Goal: Task Accomplishment & Management: Complete application form

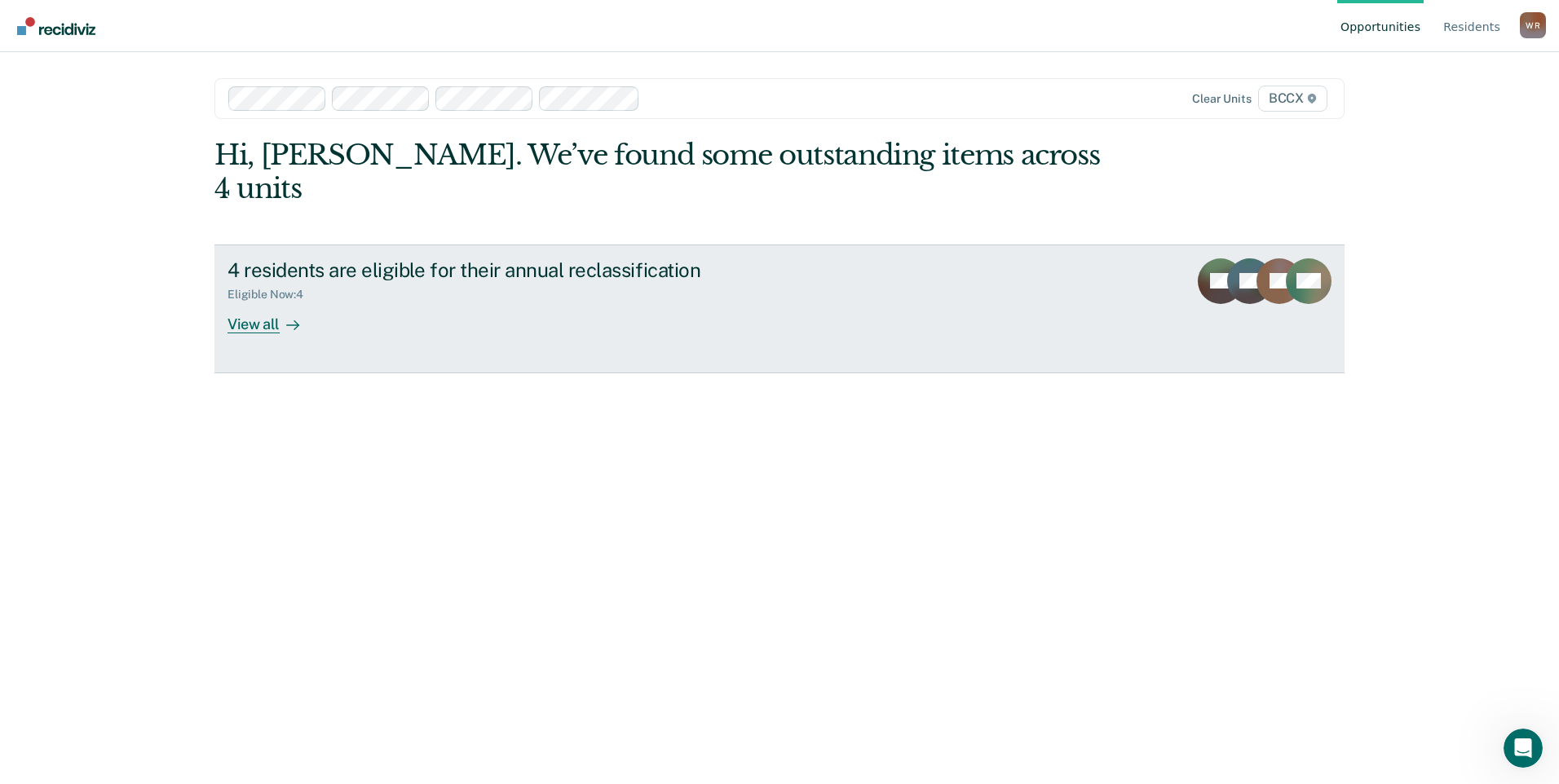
click at [331, 297] on div "4 residents are eligible for their annual reclassification Eligible Now : 4 Vie…" at bounding box center [532, 296] width 611 height 75
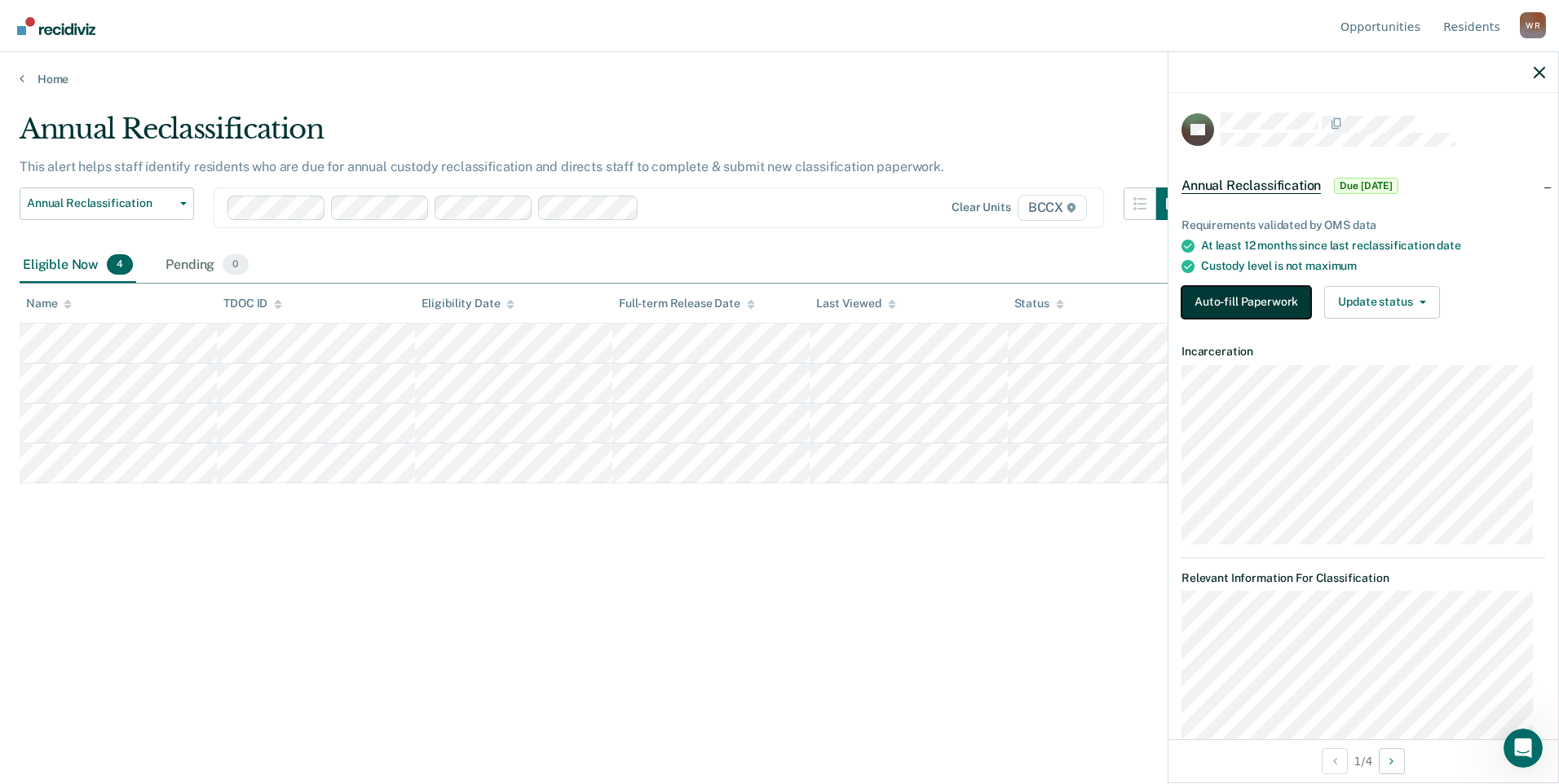
click at [1261, 303] on button "Auto-fill Paperwork" at bounding box center [1246, 302] width 130 height 33
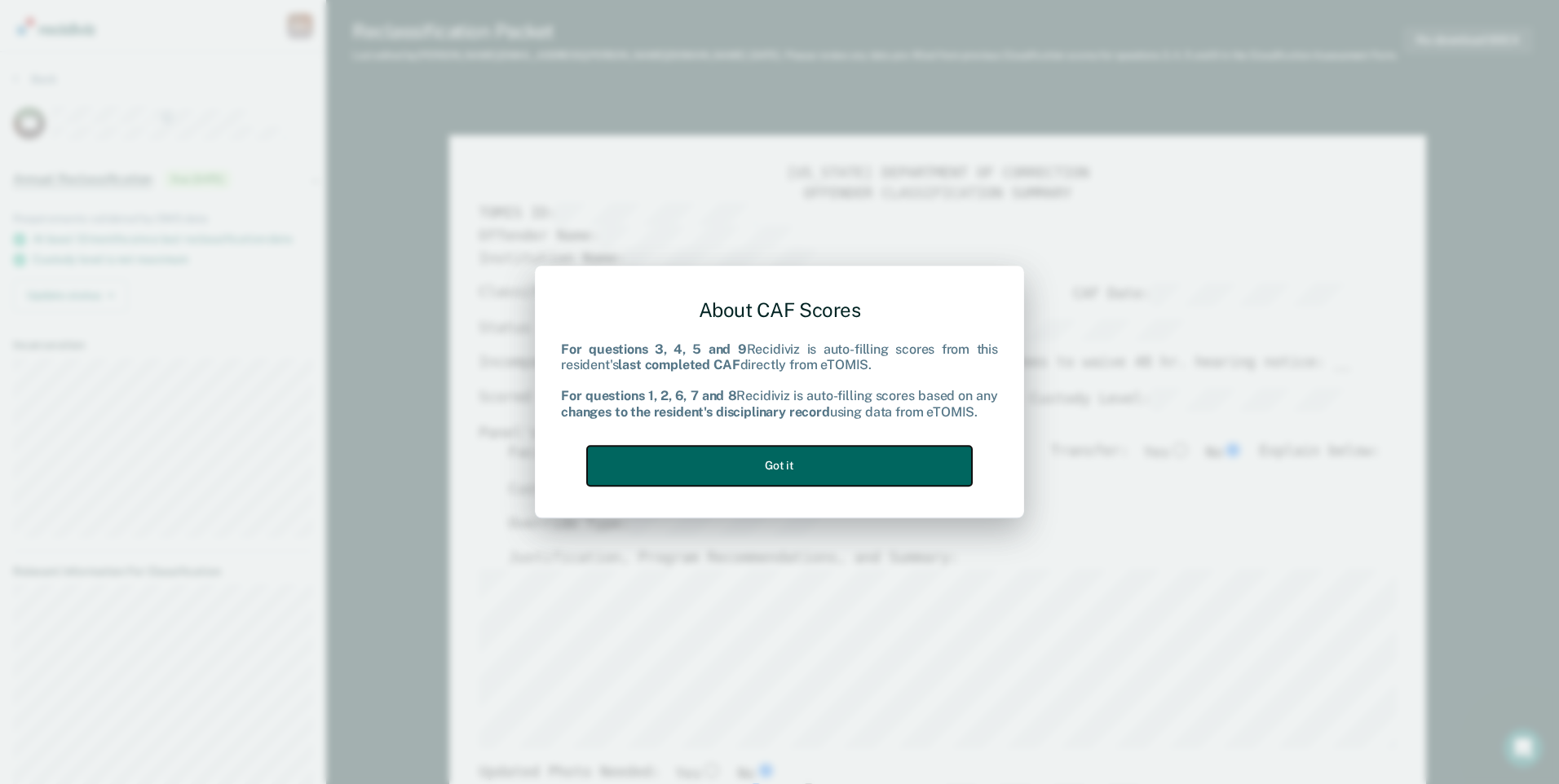
click at [908, 448] on button "Got it" at bounding box center [779, 466] width 385 height 40
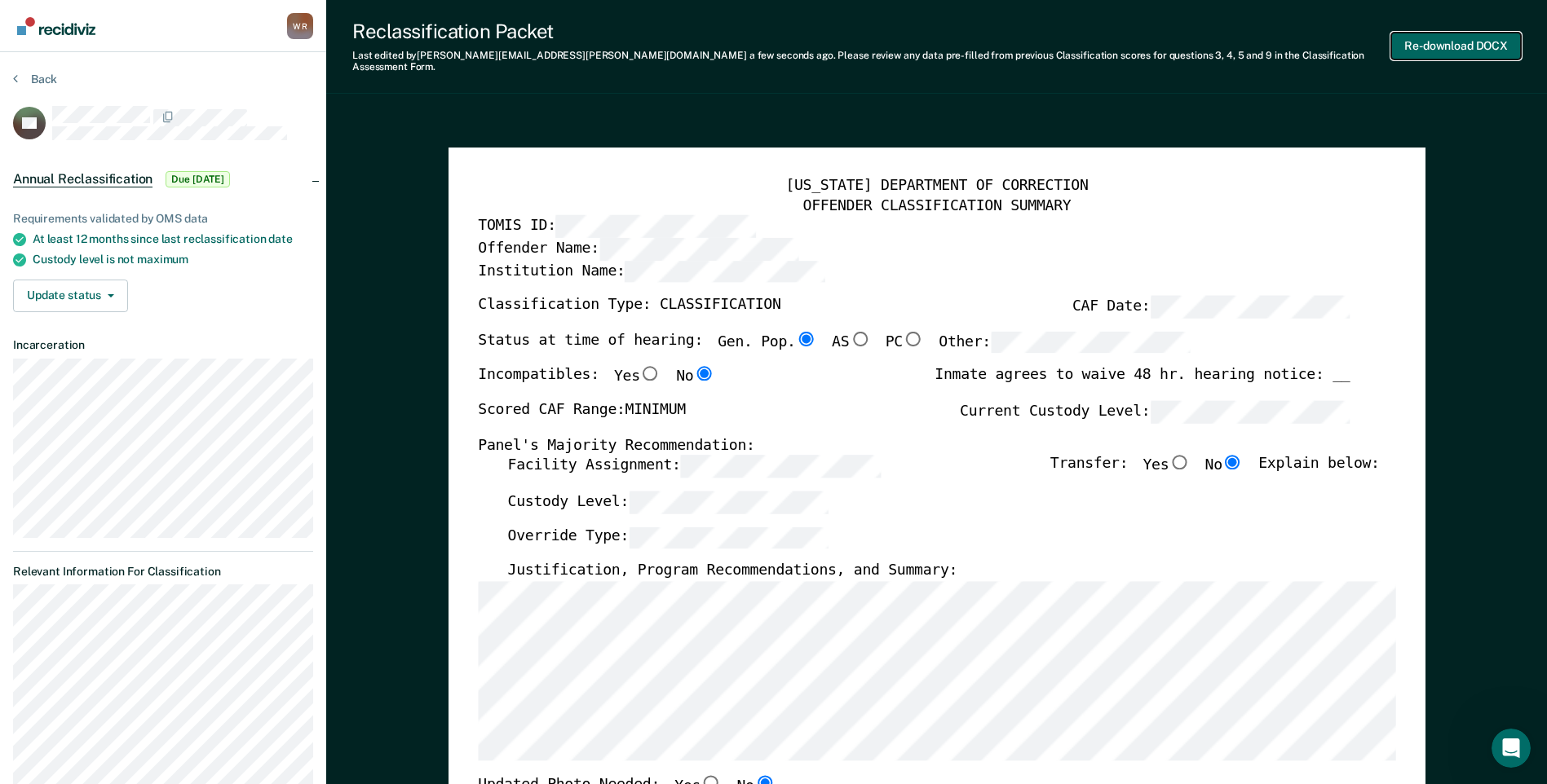
click at [1458, 43] on button "Re-download DOCX" at bounding box center [1455, 46] width 130 height 27
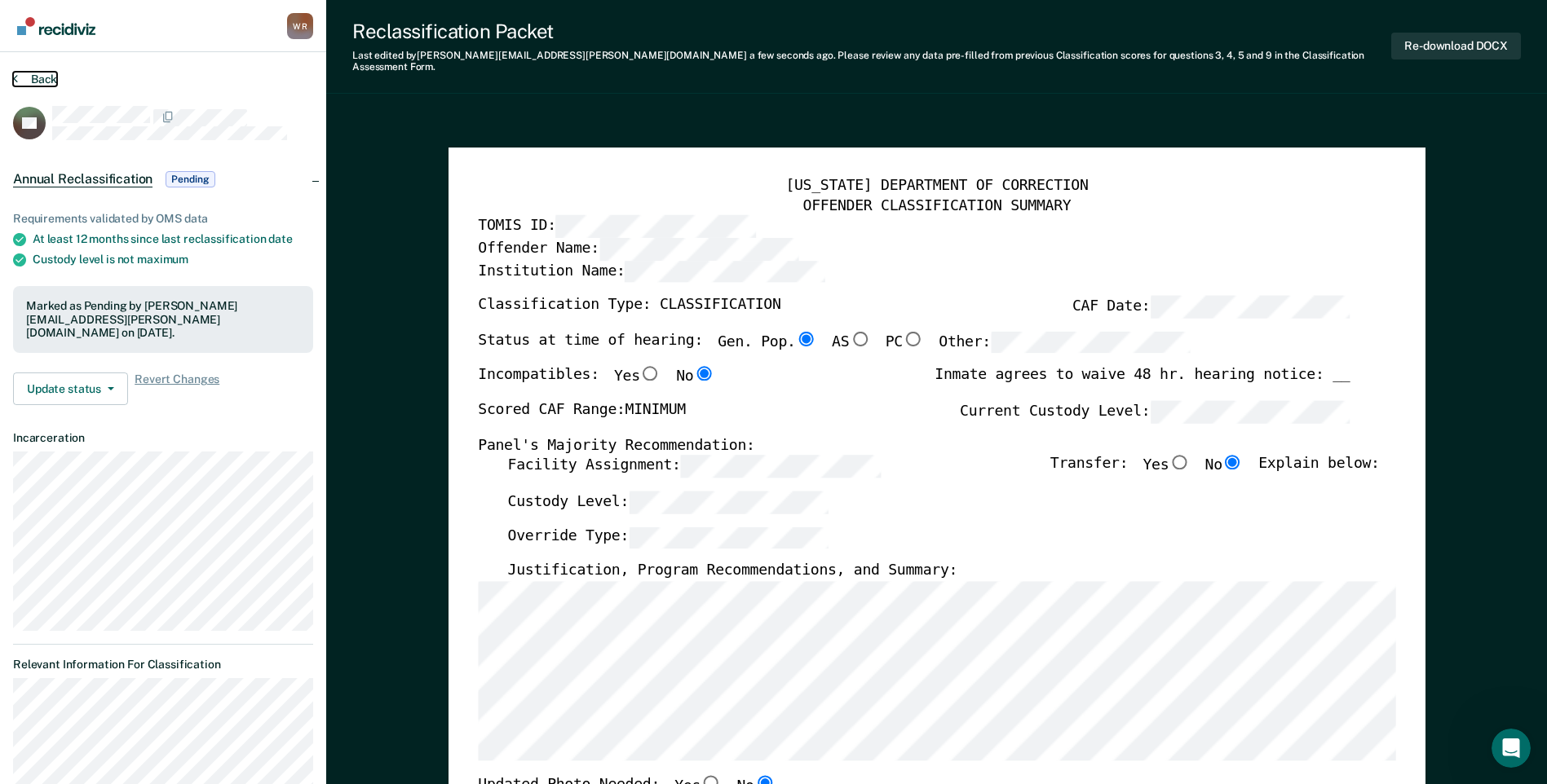
click at [32, 79] on button "Back" at bounding box center [35, 80] width 44 height 15
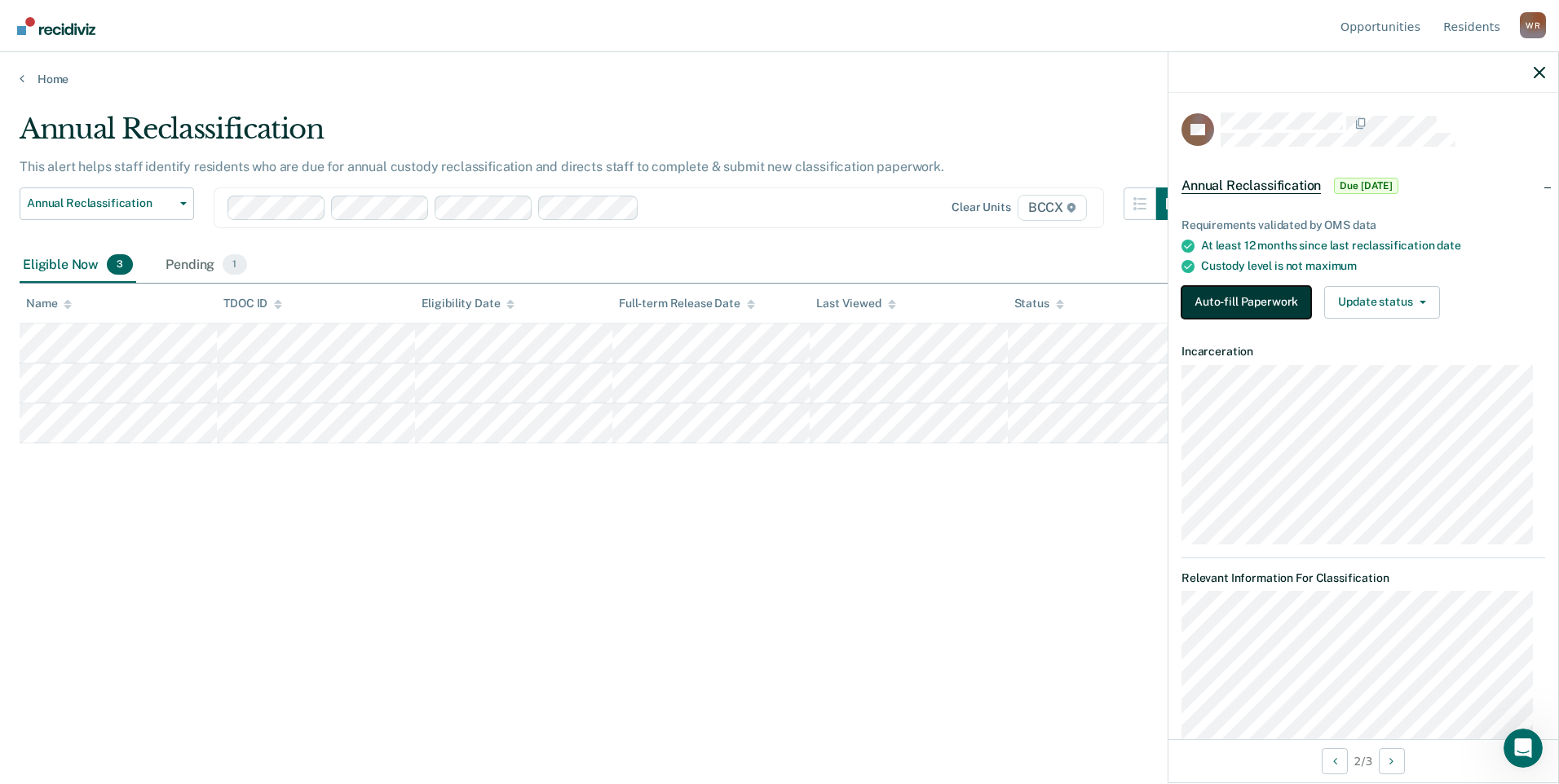
click at [1281, 289] on button "Auto-fill Paperwork" at bounding box center [1246, 302] width 130 height 33
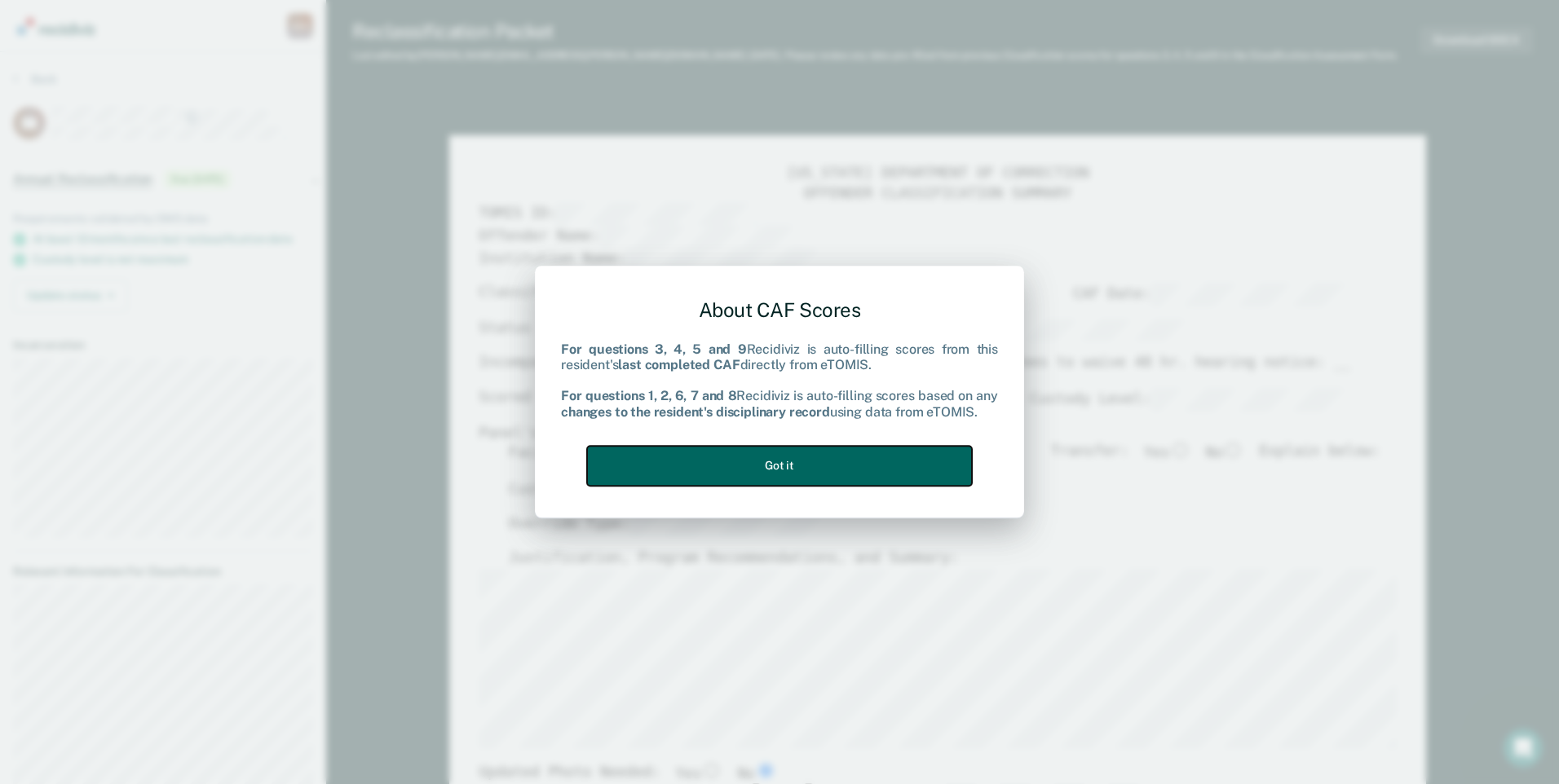
click at [864, 471] on button "Got it" at bounding box center [779, 466] width 385 height 40
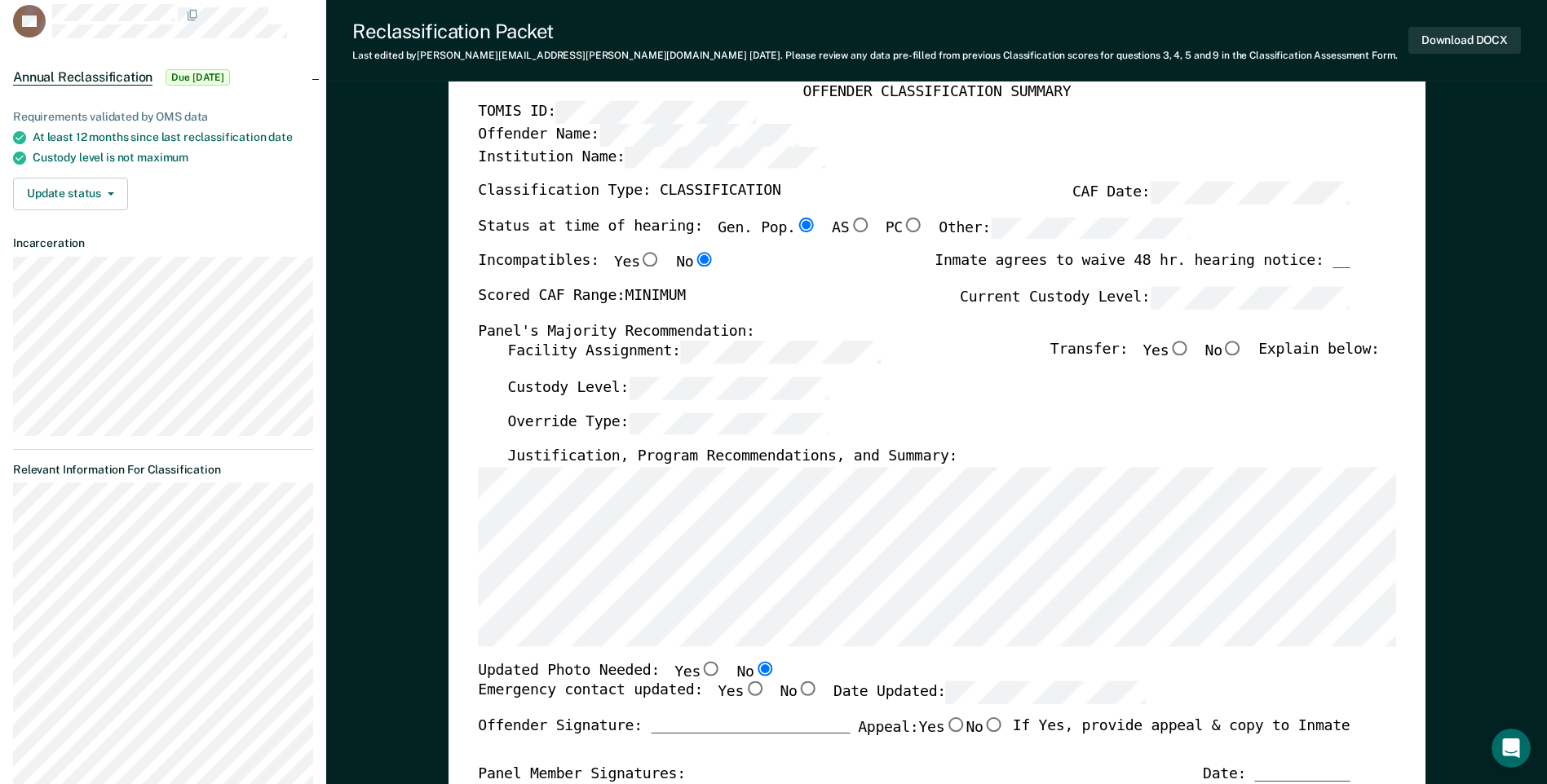
scroll to position [81, 0]
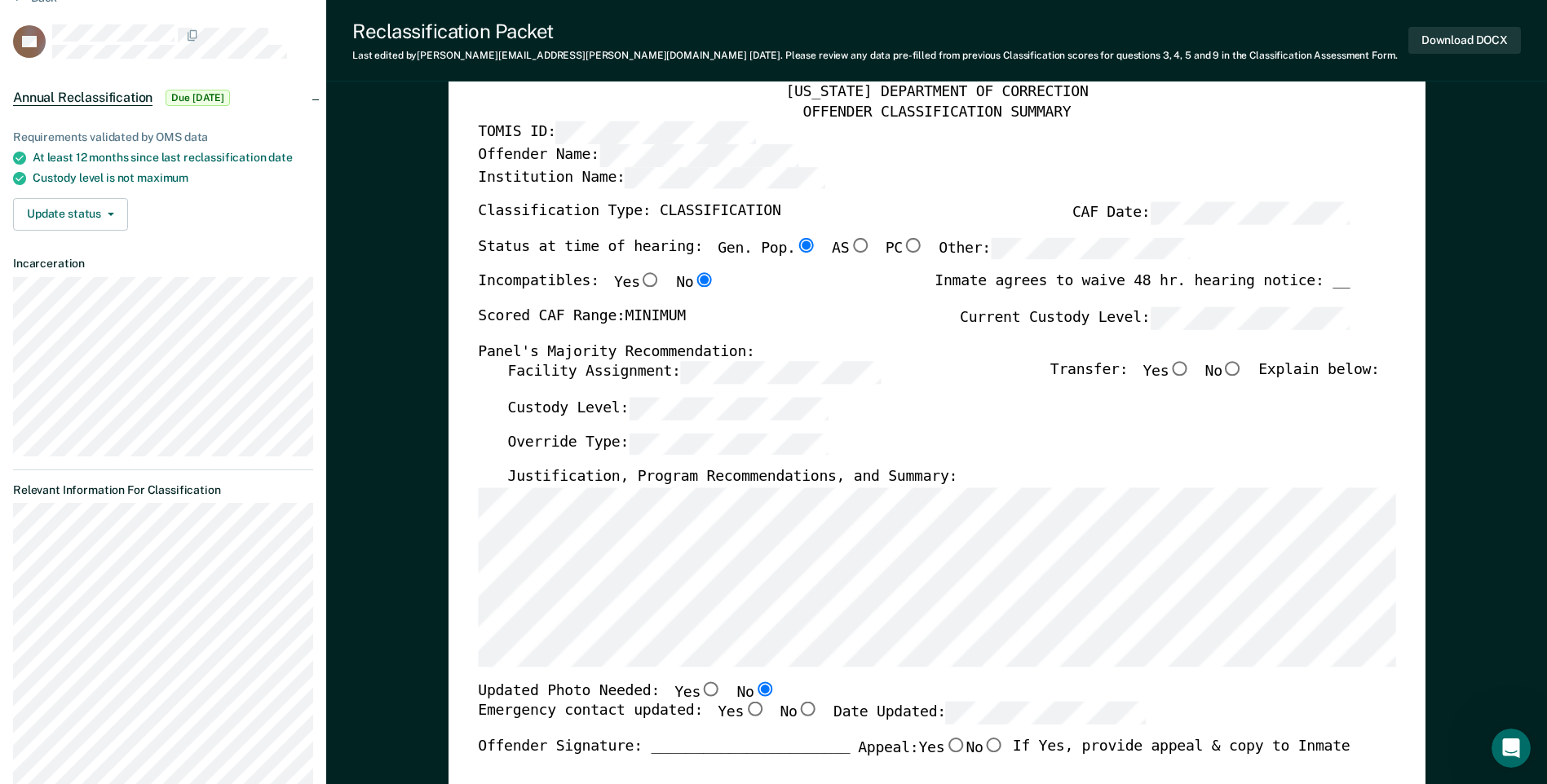
click at [743, 711] on input "Yes" at bounding box center [753, 710] width 22 height 15
type textarea "x"
radio input "true"
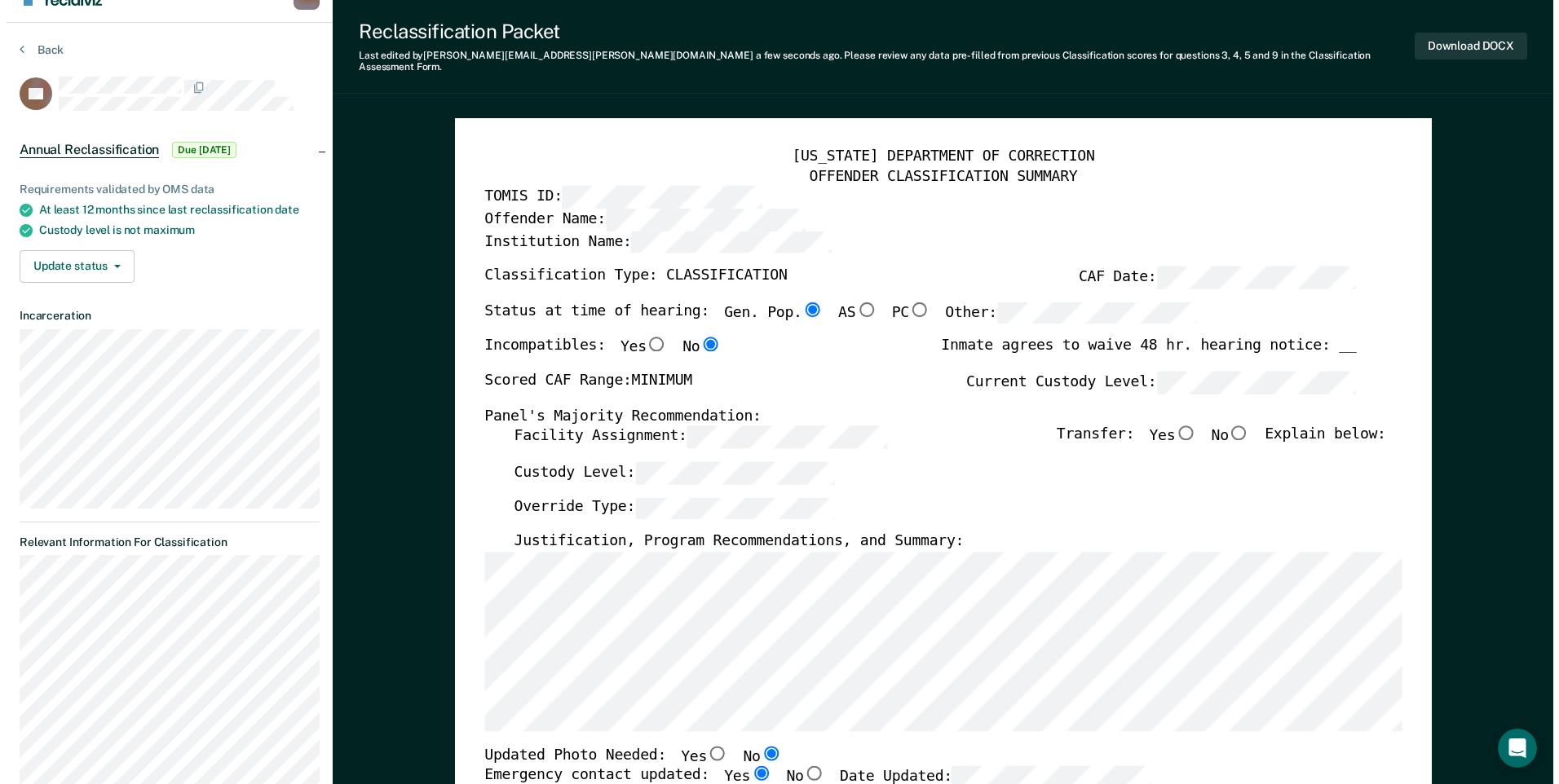
scroll to position [0, 0]
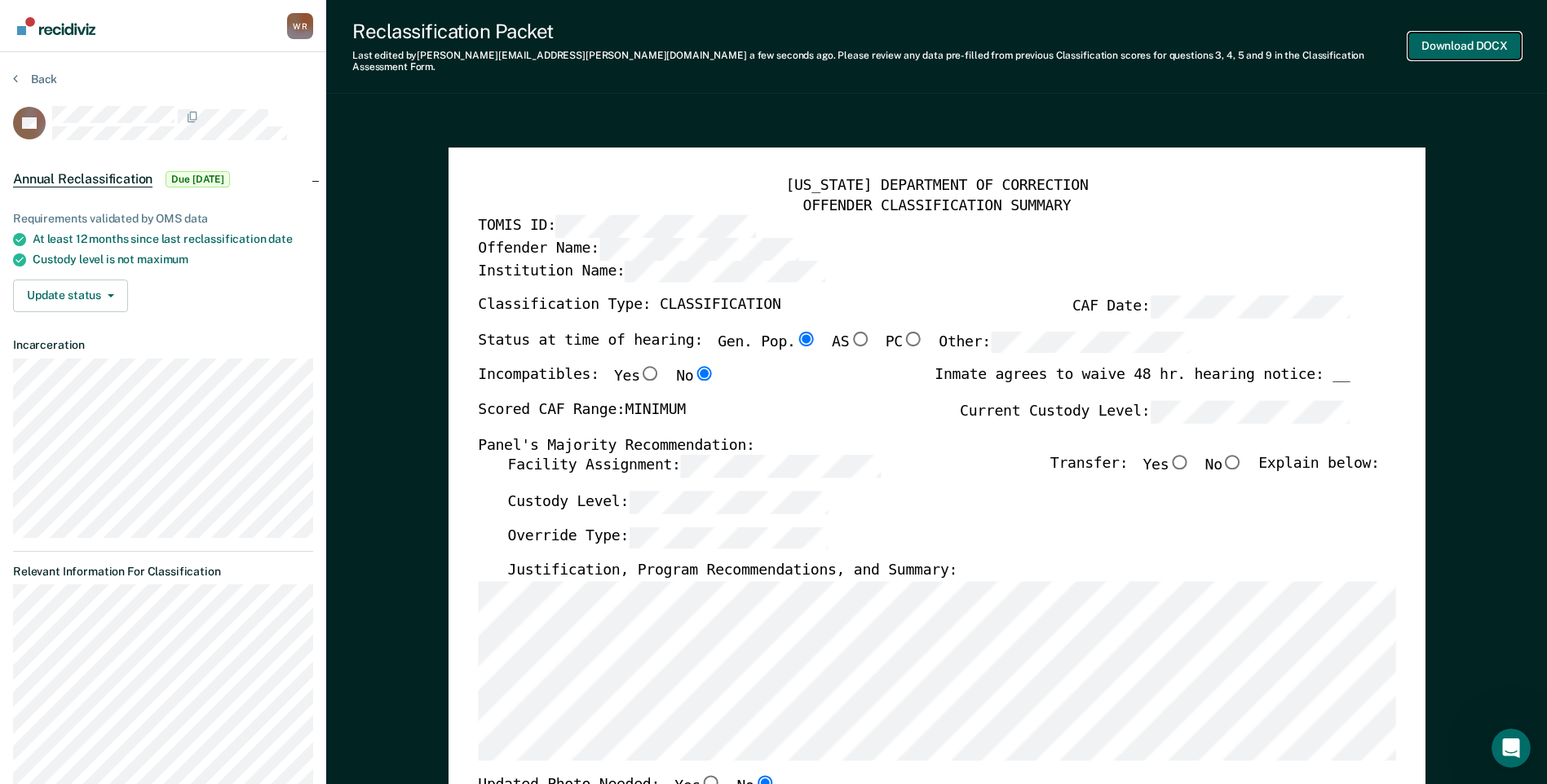
click at [1477, 41] on button "Download DOCX" at bounding box center [1464, 46] width 112 height 27
type textarea "x"
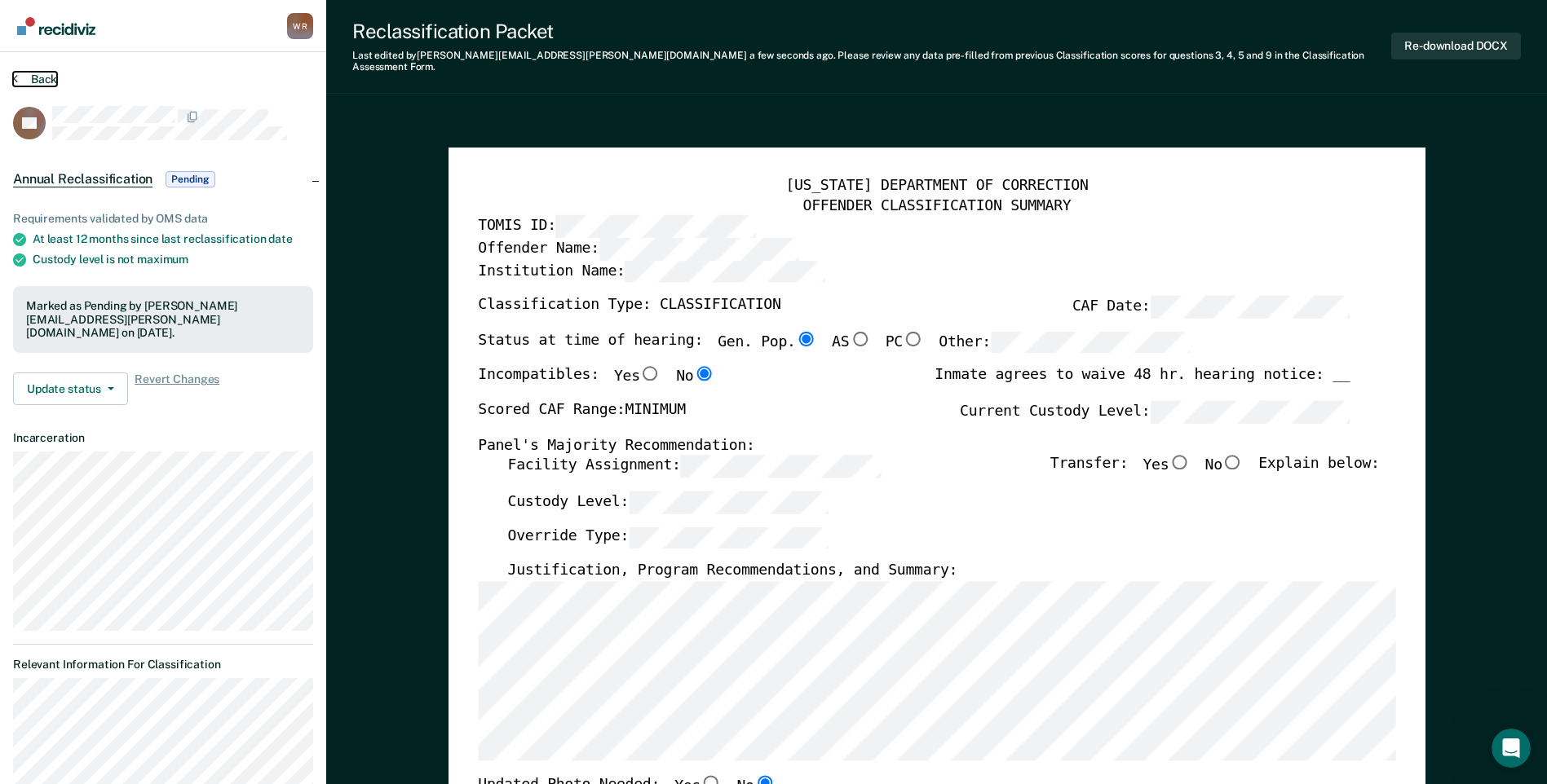
click at [23, 74] on button "Back" at bounding box center [35, 80] width 44 height 15
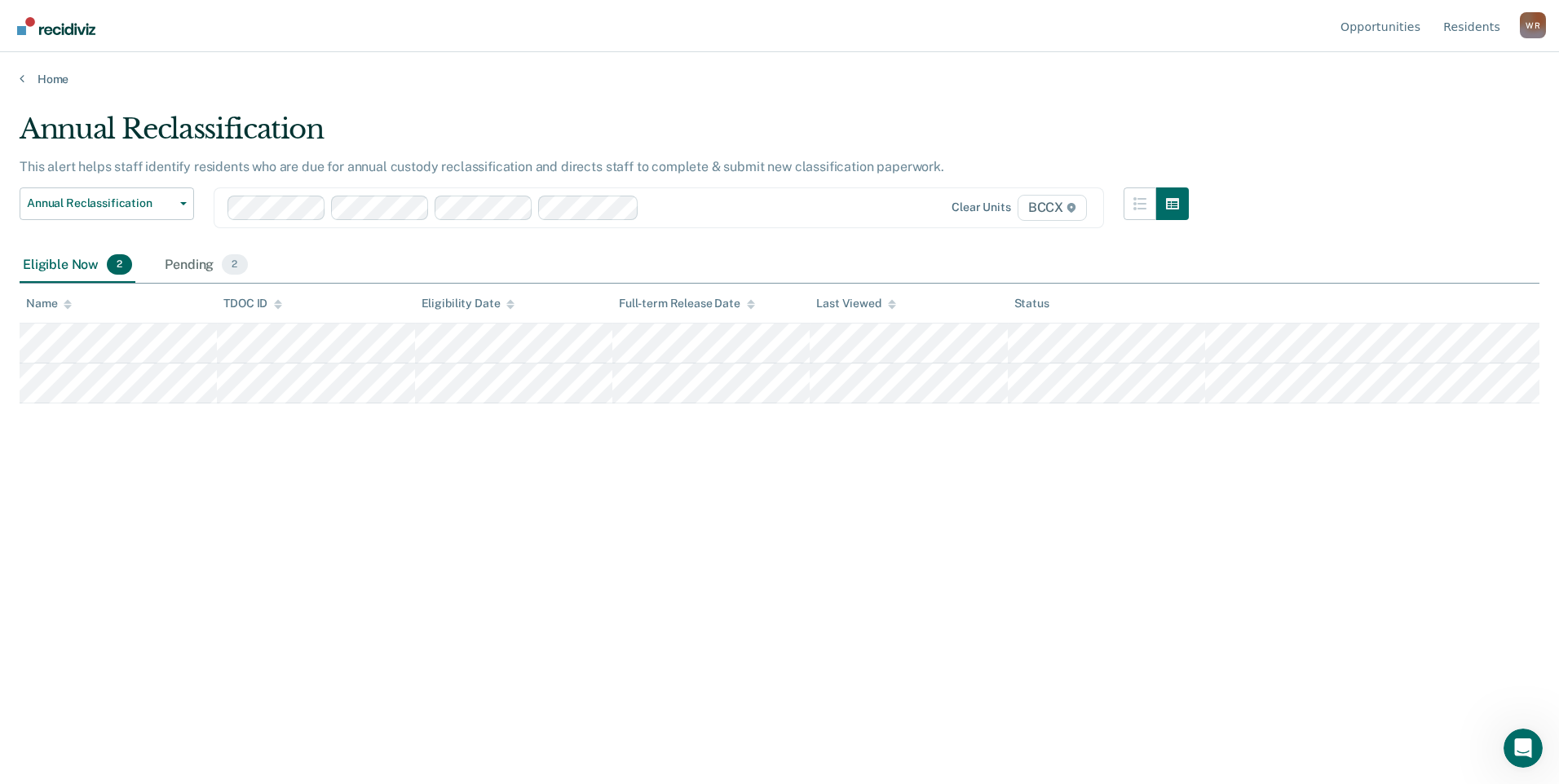
click at [922, 639] on div "Annual Reclassification This alert helps staff identify residents who are due f…" at bounding box center [780, 386] width 1520 height 549
